Goal: Navigation & Orientation: Find specific page/section

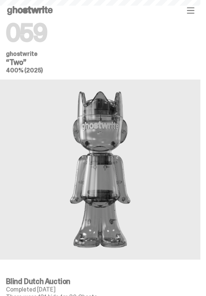
scroll to position [493, 0]
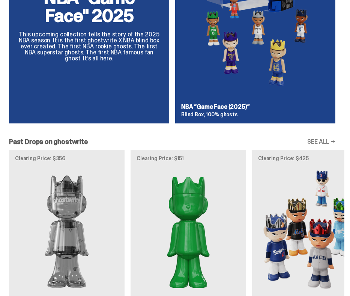
scroll to position [575, 0]
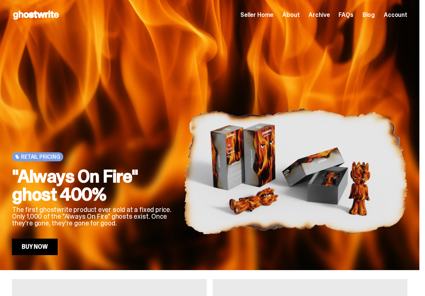
click at [322, 12] on span "Archive" at bounding box center [319, 15] width 21 height 6
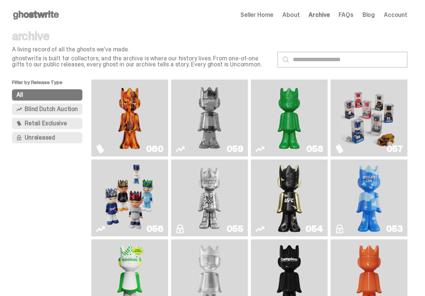
click at [299, 123] on img "Schrödinger's ghost: Sunday Green" at bounding box center [289, 117] width 57 height 71
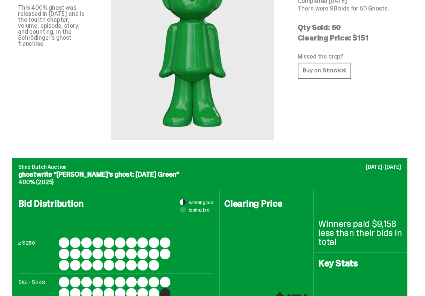
scroll to position [188, 0]
